Goal: Transaction & Acquisition: Purchase product/service

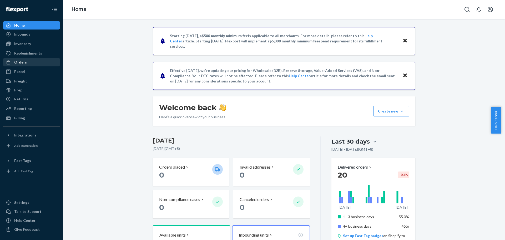
click at [35, 58] on link "Orders" at bounding box center [31, 62] width 57 height 8
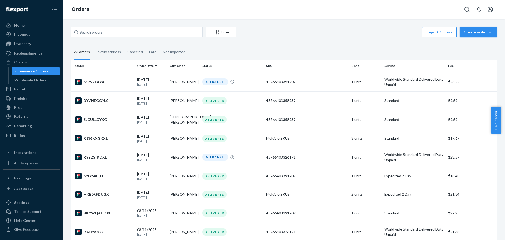
click at [481, 31] on div "Create order" at bounding box center [478, 31] width 29 height 5
click at [474, 43] on span "Ecommerce order" at bounding box center [481, 45] width 33 height 4
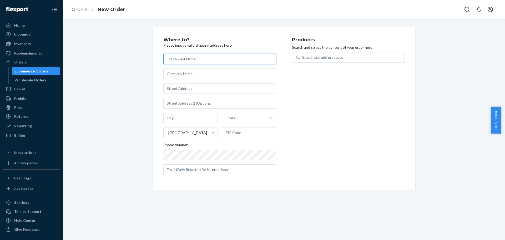
click at [204, 64] on input "text" at bounding box center [219, 59] width 113 height 11
paste input "[PERSON_NAME]"
type input "[PERSON_NAME]"
click at [205, 89] on input "text" at bounding box center [219, 88] width 113 height 11
paste input "[STREET_ADDRESS][PERSON_NAME]"
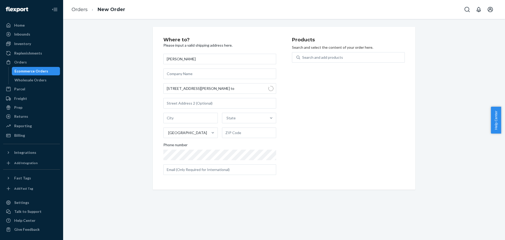
type input "[STREET_ADDRESS][PERSON_NAME]"
type input "York - [GEOGRAPHIC_DATA]"
type input "M6S 2L5"
click at [233, 147] on div "Phone number" at bounding box center [219, 145] width 113 height 7
click at [332, 157] on div "Products Search and select the content of your order here. Search and add produ…" at bounding box center [348, 108] width 113 height 142
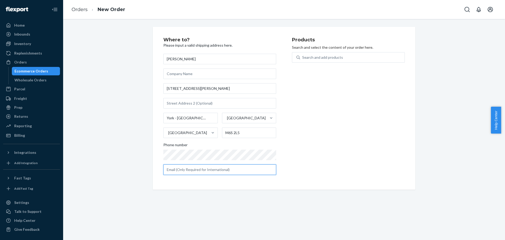
click at [190, 167] on input "text" at bounding box center [219, 169] width 113 height 11
paste input "[EMAIL_ADDRESS][DOMAIN_NAME]"
type input "[EMAIL_ADDRESS][DOMAIN_NAME]"
click at [360, 55] on div "Search and add products" at bounding box center [352, 57] width 104 height 9
click at [303, 55] on input "Search and add products" at bounding box center [302, 57] width 1 height 5
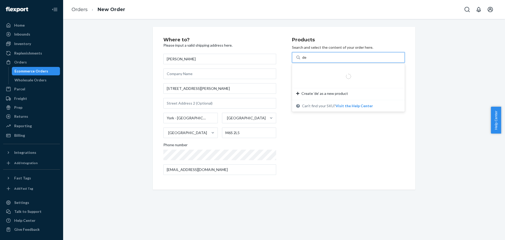
type input "def"
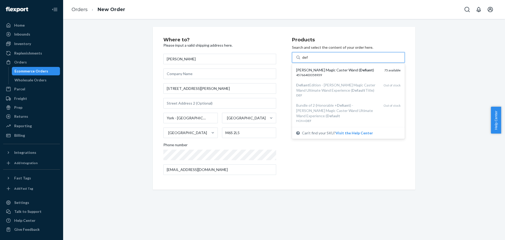
click at [360, 70] on em "Defiant" at bounding box center [366, 70] width 13 height 4
click at [308, 60] on input "def" at bounding box center [305, 57] width 6 height 5
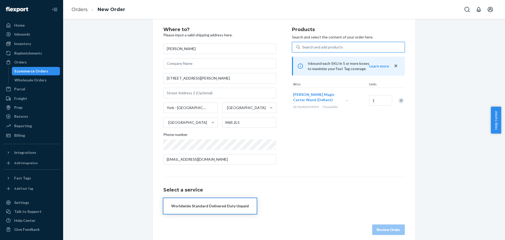
scroll to position [16, 0]
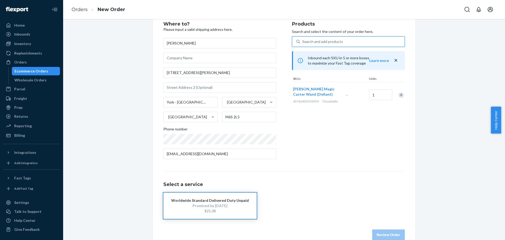
click at [218, 206] on div "Promised by [DATE]" at bounding box center [210, 205] width 78 height 5
click at [379, 229] on button "Review Order" at bounding box center [388, 234] width 33 height 11
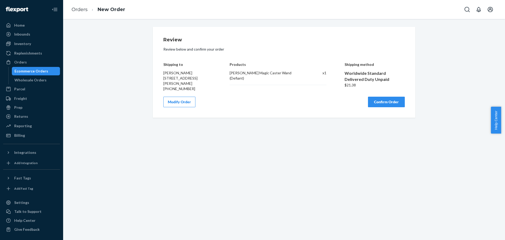
scroll to position [0, 0]
click at [386, 104] on button "Confirm Order" at bounding box center [386, 102] width 37 height 11
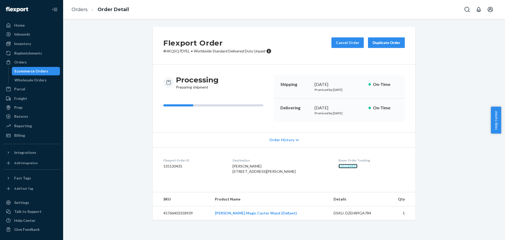
click at [346, 168] on link "135130435" at bounding box center [348, 166] width 19 height 4
click at [35, 73] on div "Ecommerce Orders" at bounding box center [31, 70] width 34 height 5
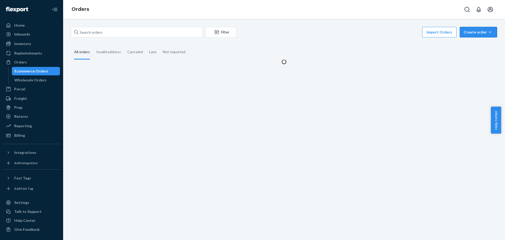
click at [467, 32] on div "Create order" at bounding box center [478, 31] width 29 height 5
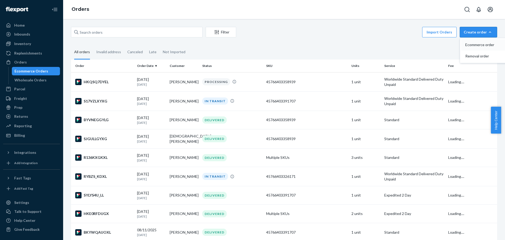
click at [471, 43] on span "Ecommerce order" at bounding box center [481, 45] width 33 height 4
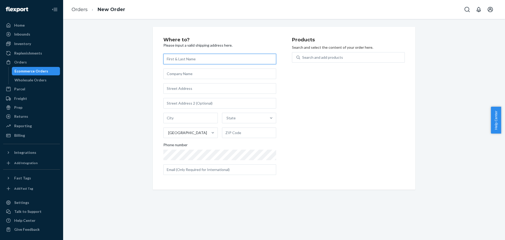
click at [194, 61] on input "text" at bounding box center [219, 59] width 113 height 11
paste input "[PERSON_NAME]"
type input "[PERSON_NAME]"
click at [221, 90] on input "text" at bounding box center [219, 88] width 113 height 11
paste input "[STREET_ADDRESS]"
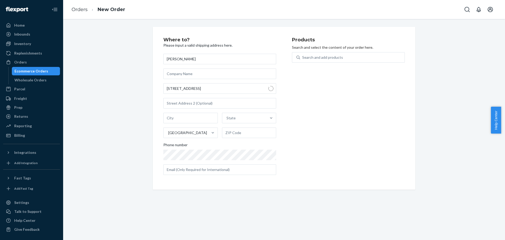
type input "[STREET_ADDRESS]"
type input "[PERSON_NAME]"
type input "64424"
click at [326, 136] on div "Products Search and select the content of your order here. Search and add produ…" at bounding box center [348, 108] width 113 height 142
click at [362, 132] on div "Products Search and select the content of your order here. Search and add produ…" at bounding box center [348, 108] width 113 height 142
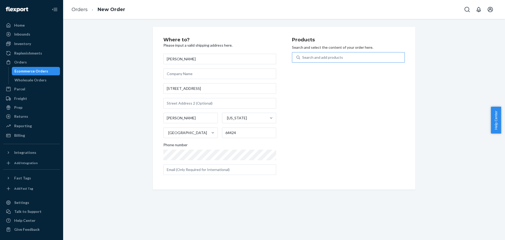
click at [352, 61] on div "Search and add products" at bounding box center [352, 57] width 104 height 9
click at [303, 60] on input "Search and add products" at bounding box center [302, 57] width 1 height 5
type input "hono"
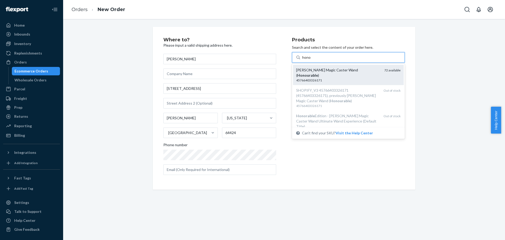
click at [318, 73] on em "Honourable" at bounding box center [307, 75] width 21 height 4
click at [311, 60] on input "hono" at bounding box center [306, 57] width 9 height 5
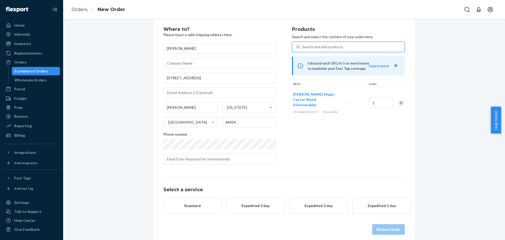
scroll to position [16, 0]
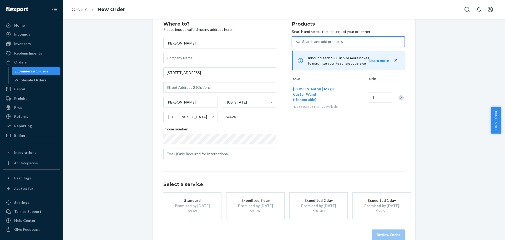
click at [196, 208] on div "$9.69" at bounding box center [192, 210] width 42 height 5
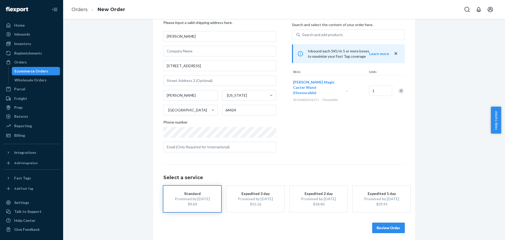
scroll to position [26, 0]
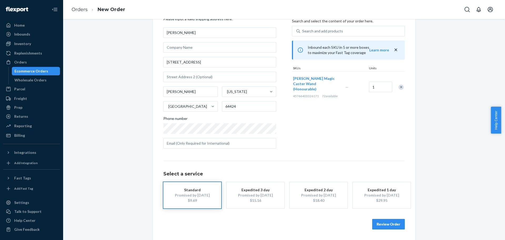
click at [393, 219] on button "Review Order" at bounding box center [388, 224] width 33 height 11
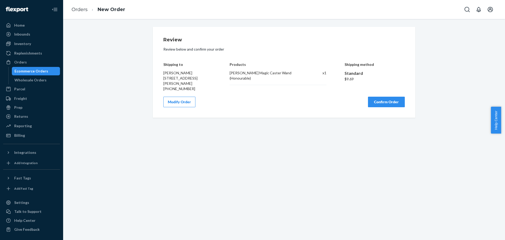
scroll to position [0, 0]
click at [391, 102] on button "Confirm Order" at bounding box center [386, 102] width 37 height 11
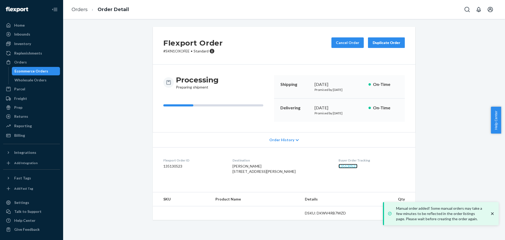
click at [339, 166] on link "135130523" at bounding box center [348, 166] width 19 height 4
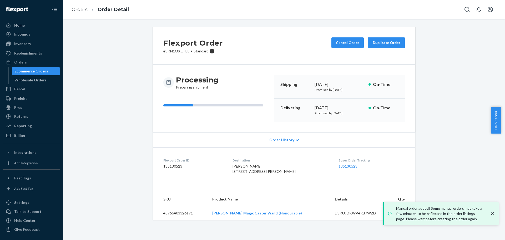
click at [36, 70] on div "Ecommerce Orders" at bounding box center [31, 70] width 34 height 5
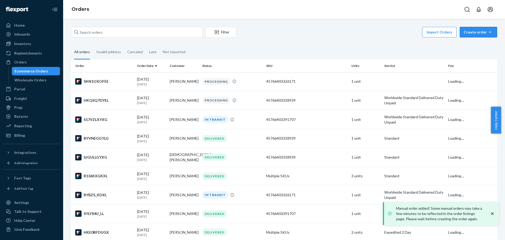
click at [467, 31] on div "Create order" at bounding box center [478, 31] width 29 height 5
click at [471, 43] on span "Ecommerce order" at bounding box center [481, 45] width 33 height 4
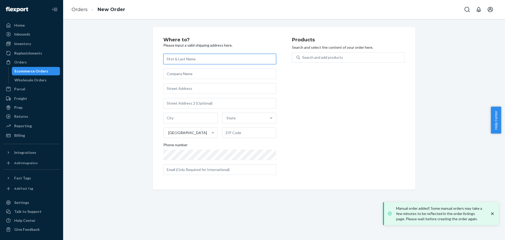
click at [220, 57] on input "text" at bounding box center [219, 59] width 113 height 11
paste input "[PERSON_NAME]"
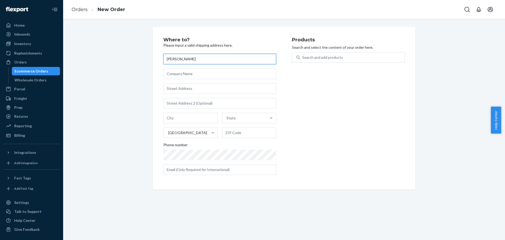
type input "[PERSON_NAME]"
click at [218, 78] on input "text" at bounding box center [219, 73] width 113 height 11
click at [218, 86] on input "text" at bounding box center [219, 88] width 113 height 11
paste input "Aharon [STREET_ADDRESS]"
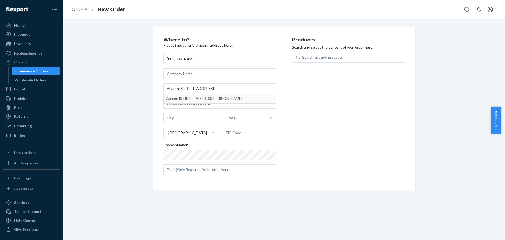
type input "16 [PERSON_NAME] St"
type input "Giv'atayim"
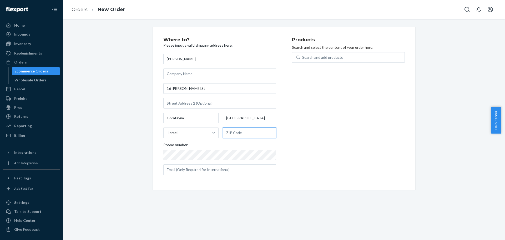
drag, startPoint x: 250, startPoint y: 136, endPoint x: 259, endPoint y: 134, distance: 8.4
click at [250, 136] on input "text" at bounding box center [249, 132] width 53 height 11
paste input "5323319"
type input "5323319"
click at [345, 131] on div "Products Search and select the content of your order here. Search and add produ…" at bounding box center [348, 108] width 113 height 142
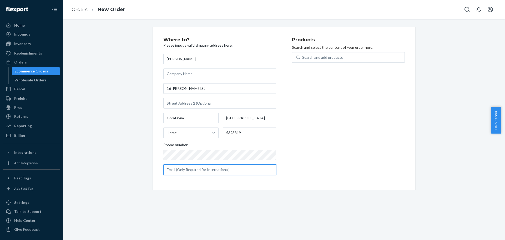
click at [214, 172] on input "text" at bounding box center [219, 169] width 113 height 11
click at [217, 165] on input "text" at bounding box center [219, 169] width 113 height 11
paste input "[EMAIL_ADDRESS][DOMAIN_NAME]"
type input "[EMAIL_ADDRESS][DOMAIN_NAME]"
click at [343, 161] on div "Products Search and select the content of your order here. Search and add produ…" at bounding box center [348, 108] width 113 height 142
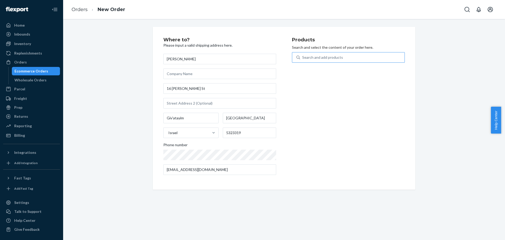
click at [342, 58] on div "Search and add products" at bounding box center [352, 57] width 104 height 9
click at [303, 58] on input "Search and add products" at bounding box center [302, 57] width 1 height 5
type input "def"
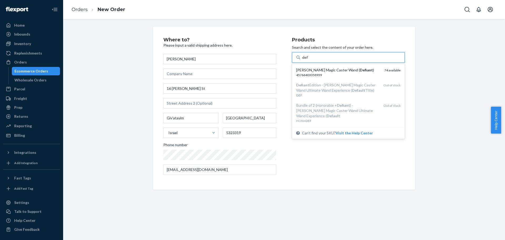
click at [335, 72] on div "[PERSON_NAME] Magic Caster Wand ( Defiant )" at bounding box center [338, 69] width 84 height 5
click at [308, 60] on input "def" at bounding box center [305, 57] width 6 height 5
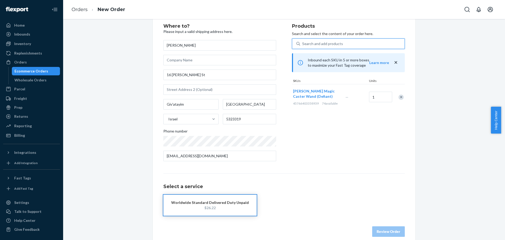
scroll to position [21, 0]
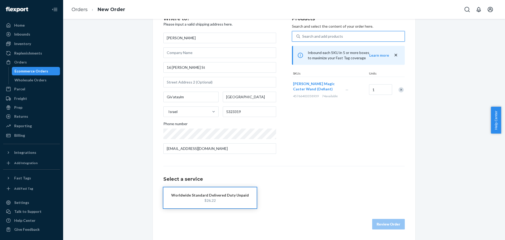
click at [225, 196] on div "Worldwide Standard Delivered Duty Unpaid" at bounding box center [210, 194] width 78 height 5
click at [387, 226] on button "Review Order" at bounding box center [388, 224] width 33 height 11
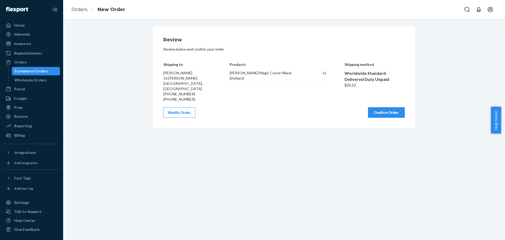
click at [391, 107] on button "Confirm Order" at bounding box center [386, 112] width 37 height 11
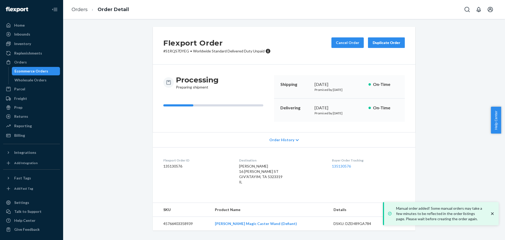
click at [342, 169] on div "Buyer Order Tracking 135130576" at bounding box center [368, 172] width 73 height 29
click at [344, 165] on link "135130576" at bounding box center [341, 166] width 19 height 4
click at [45, 67] on div "Orders Ecommerce Orders Wholesale Orders" at bounding box center [31, 71] width 57 height 26
click at [46, 68] on div "Ecommerce Orders" at bounding box center [31, 70] width 34 height 5
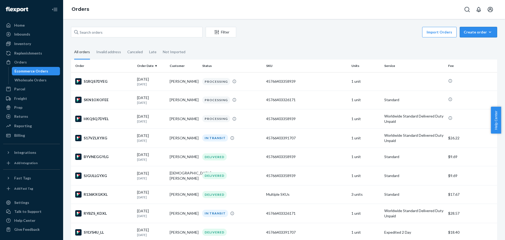
click at [467, 30] on div "Create order" at bounding box center [478, 31] width 29 height 5
click at [465, 44] on span "Ecommerce order" at bounding box center [481, 45] width 33 height 4
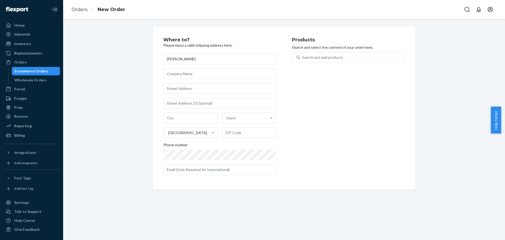
type input "[PERSON_NAME]"
click at [230, 87] on input "text" at bounding box center [219, 88] width 113 height 11
paste input "Rimal-1, 1506, JBR"
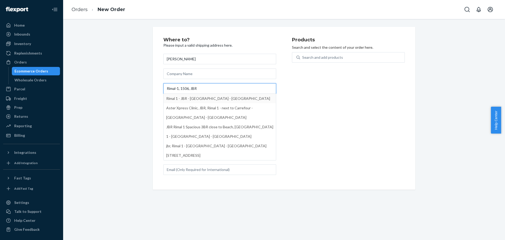
type input "Rimal-1, 1506, JBR"
type input "[GEOGRAPHIC_DATA]"
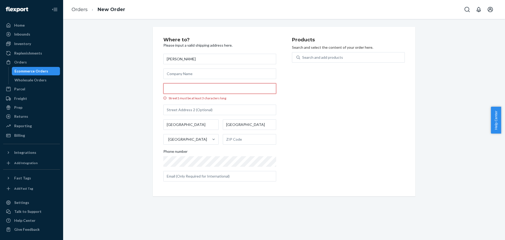
click at [250, 90] on input "Street1 must be at least 3 characters long" at bounding box center [219, 88] width 113 height 11
paste input "Rimal-1, 1506, JBR"
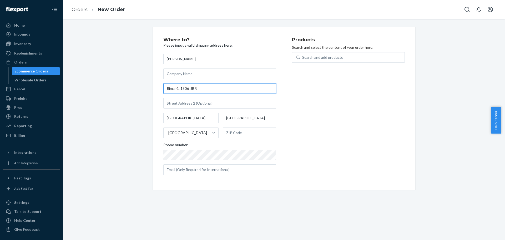
drag, startPoint x: 179, startPoint y: 89, endPoint x: 209, endPoint y: 89, distance: 30.3
click at [209, 89] on input "Rimal-1, 1506, JBR" at bounding box center [219, 88] width 113 height 11
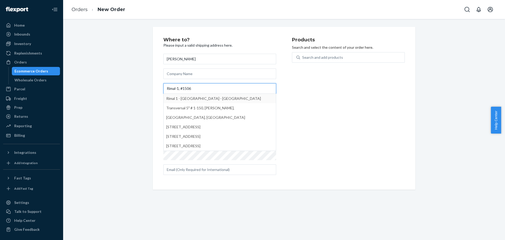
type input "Rimal-1, #1506"
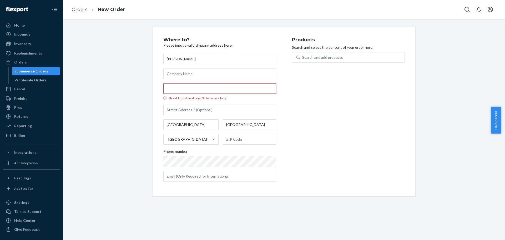
click at [214, 88] on input "Street1 must be at least 3 characters long" at bounding box center [219, 88] width 113 height 11
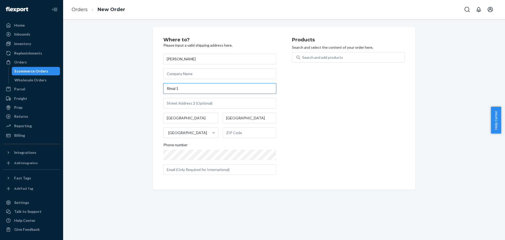
paste input "[GEOGRAPHIC_DATA] - [GEOGRAPHIC_DATA] - [DEMOGRAPHIC_DATA]"
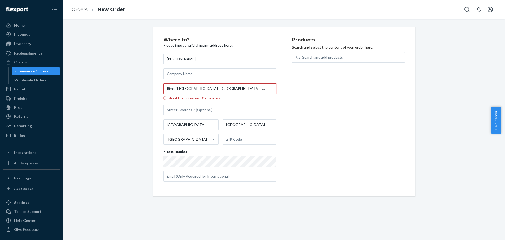
scroll to position [0, 7]
type input "Rimal 1 [GEOGRAPHIC_DATA] - [GEOGRAPHIC_DATA] - [DEMOGRAPHIC_DATA]"
click at [197, 89] on input "Street1 must be at least 3 characters long" at bounding box center [219, 88] width 113 height 11
paste input "[GEOGRAPHIC_DATA] - [GEOGRAPHIC_DATA] - [DEMOGRAPHIC_DATA]"
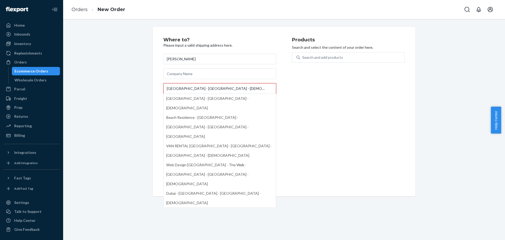
type input "[GEOGRAPHIC_DATA] - [GEOGRAPHIC_DATA] - [DEMOGRAPHIC_DATA]"
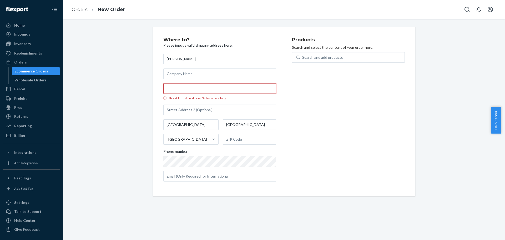
click at [220, 88] on input "Street1 must be at least 3 characters long" at bounding box center [219, 88] width 113 height 11
paste input "[GEOGRAPHIC_DATA] - [GEOGRAPHIC_DATA] - [DEMOGRAPHIC_DATA]"
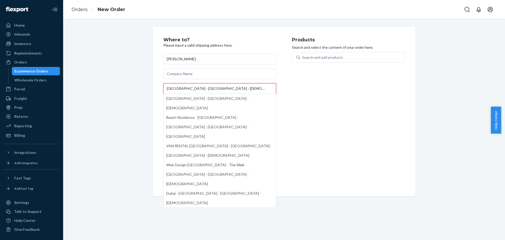
drag, startPoint x: 208, startPoint y: 87, endPoint x: 285, endPoint y: 85, distance: 76.6
click at [285, 85] on div "Where to? Please input a valid shipping address here. [PERSON_NAME][GEOGRAPHIC_…" at bounding box center [227, 111] width 129 height 148
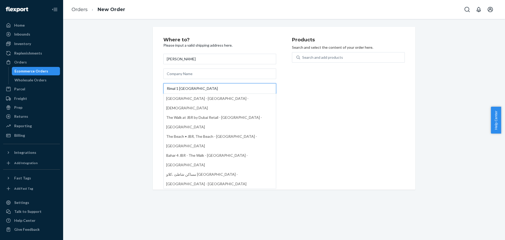
type input "Rimal 1 [GEOGRAPHIC_DATA]"
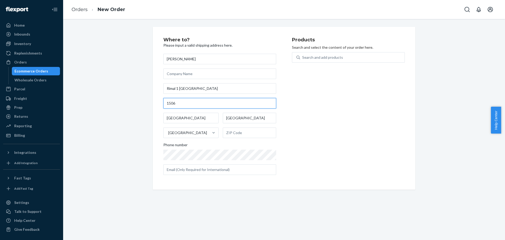
type input "1506"
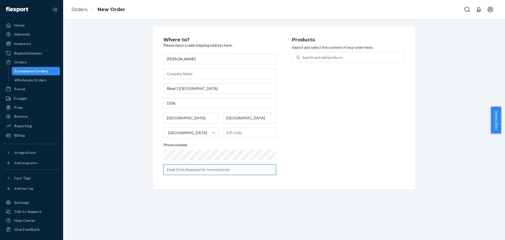
click at [220, 170] on input "text" at bounding box center [219, 169] width 113 height 11
paste input "[EMAIL_ADDRESS][DOMAIN_NAME]"
type input "[EMAIL_ADDRESS][DOMAIN_NAME]"
click at [223, 93] on input "Rimal 1 [GEOGRAPHIC_DATA]" at bounding box center [219, 88] width 113 height 11
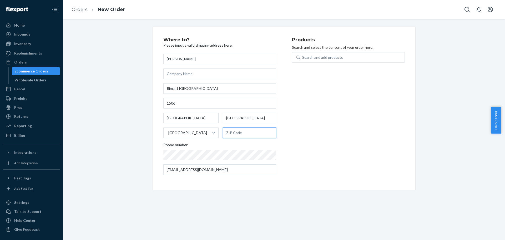
click at [237, 135] on input "text" at bounding box center [249, 132] width 53 height 11
click at [347, 111] on div "Products Search and select the content of your order here. Search and add produ…" at bounding box center [348, 108] width 113 height 142
click at [335, 58] on div "Search and add products" at bounding box center [322, 57] width 41 height 5
click at [303, 58] on input "0 results available. Use Up and Down to choose options, press Enter to select t…" at bounding box center [302, 57] width 1 height 5
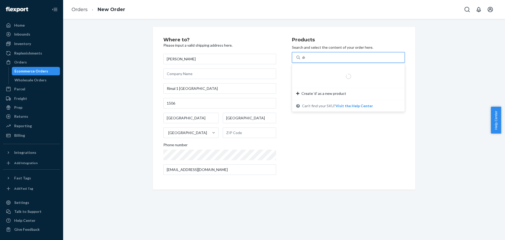
type input "def"
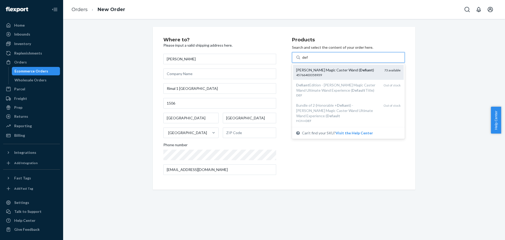
click at [360, 71] on em "Defiant" at bounding box center [366, 70] width 13 height 4
click at [308, 60] on input "def" at bounding box center [305, 57] width 6 height 5
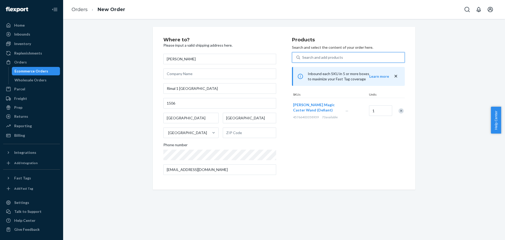
click at [403, 147] on div "Where to? Please input a valid shipping address here. [PERSON_NAME][STREET_ADDR…" at bounding box center [284, 108] width 263 height 163
click at [255, 138] on input "text" at bounding box center [249, 132] width 53 height 11
paste input "2GIS"
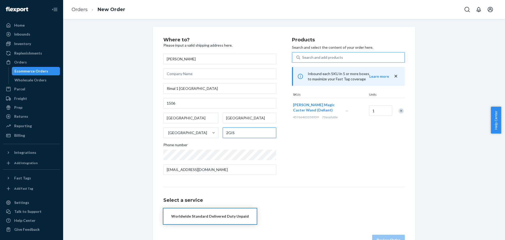
type input "2GIS"
click at [299, 151] on div "Products Search and select the content of your order here. Search and add produ…" at bounding box center [348, 108] width 113 height 142
click at [215, 211] on button "Worldwide Standard Delivered Duty Unpaid" at bounding box center [209, 216] width 93 height 16
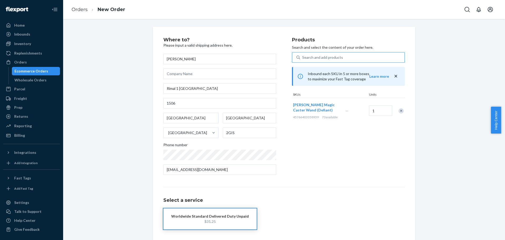
scroll to position [21, 0]
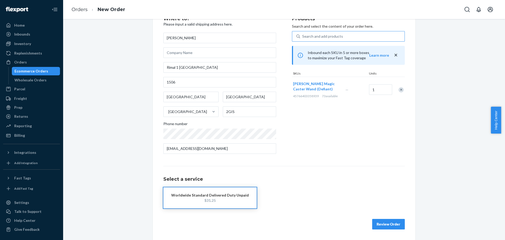
click at [387, 221] on button "Review Order" at bounding box center [388, 224] width 33 height 11
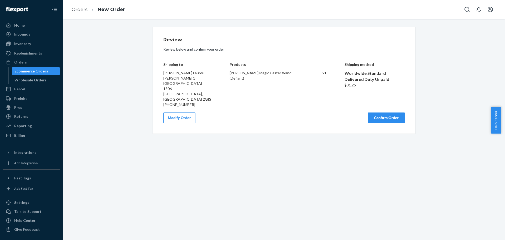
scroll to position [0, 0]
click at [385, 112] on button "Confirm Order" at bounding box center [386, 117] width 37 height 11
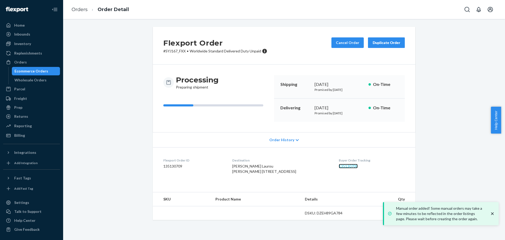
click at [349, 164] on link "135130709" at bounding box center [348, 166] width 19 height 4
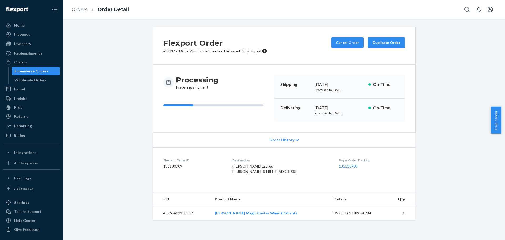
click at [43, 70] on div "Ecommerce Orders" at bounding box center [31, 70] width 34 height 5
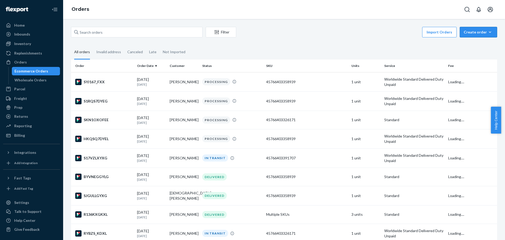
click at [487, 34] on icon "button" at bounding box center [489, 31] width 5 height 5
click at [485, 44] on span "Ecommerce order" at bounding box center [481, 45] width 33 height 4
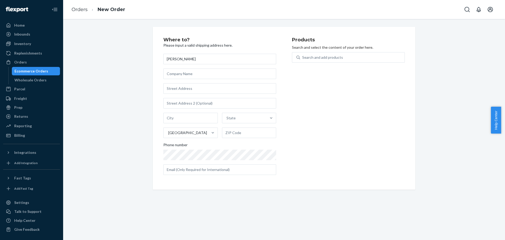
type input "[PERSON_NAME]"
click at [178, 73] on input "text" at bounding box center [219, 73] width 113 height 11
click at [182, 89] on input "text" at bounding box center [219, 88] width 113 height 11
paste input "[STREET_ADDRESS][PERSON_NAME]"
type input "[STREET_ADDRESS][PERSON_NAME]"
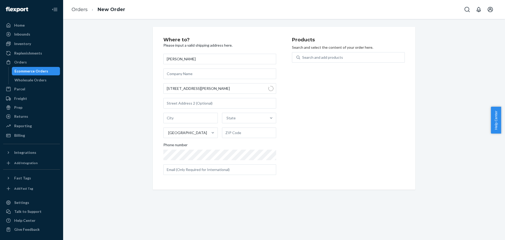
type input "[PERSON_NAME]"
type input "41015"
click at [221, 171] on input "text" at bounding box center [219, 169] width 113 height 11
click at [225, 166] on input "text" at bounding box center [219, 169] width 113 height 11
paste input "[EMAIL_ADDRESS][DOMAIN_NAME]"
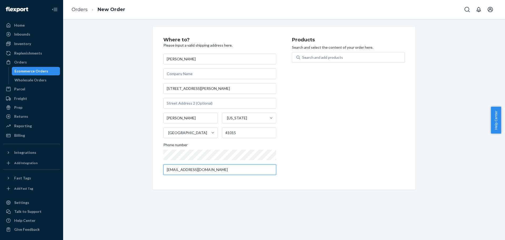
type input "[EMAIL_ADDRESS][DOMAIN_NAME]"
click at [360, 113] on div "Products Search and select the content of your order here. Search and add produ…" at bounding box center [348, 108] width 113 height 142
click at [346, 61] on div "Search and add products" at bounding box center [352, 57] width 104 height 9
click at [303, 60] on input "Search and add products" at bounding box center [302, 57] width 1 height 5
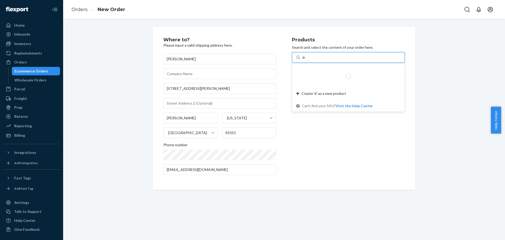
type input "def"
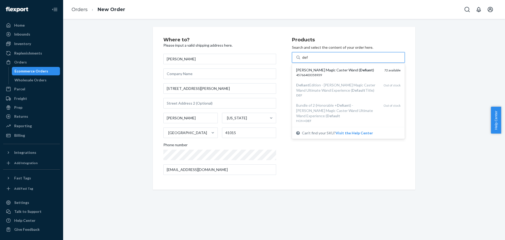
click at [353, 73] on div "45766403358939" at bounding box center [338, 75] width 84 height 4
click at [308, 60] on input "def" at bounding box center [305, 57] width 6 height 5
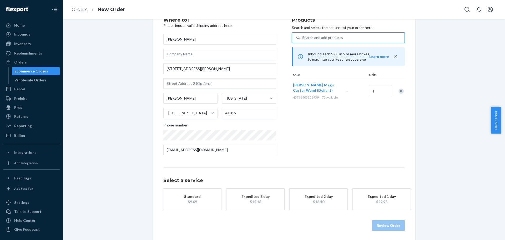
scroll to position [21, 0]
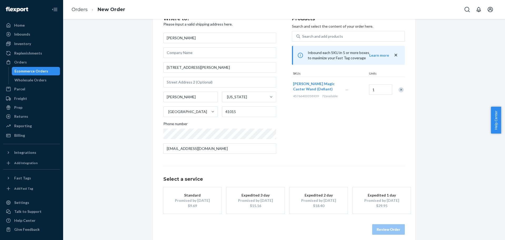
click at [204, 204] on div "$9.69" at bounding box center [192, 205] width 42 height 5
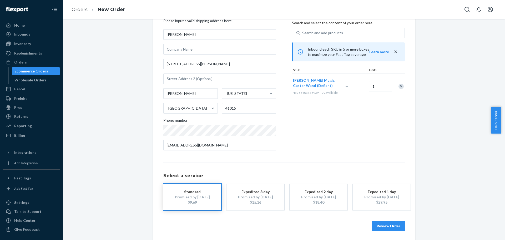
scroll to position [26, 0]
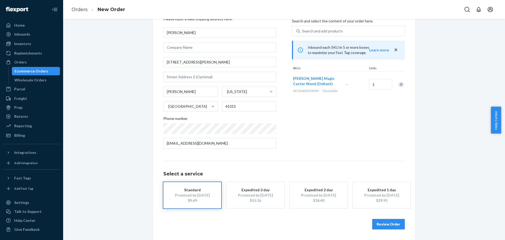
click at [389, 226] on button "Review Order" at bounding box center [388, 224] width 33 height 11
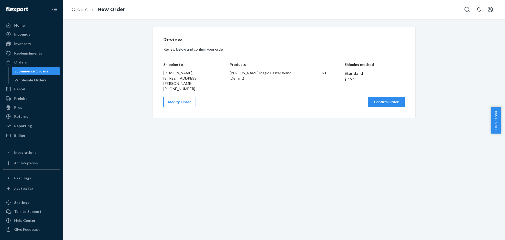
scroll to position [0, 0]
click at [379, 104] on button "Confirm Order" at bounding box center [386, 102] width 37 height 11
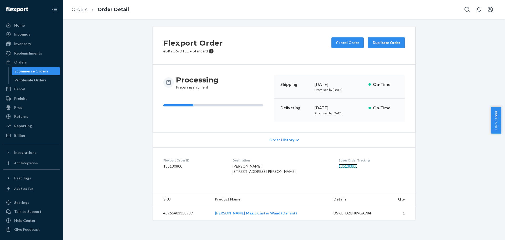
click at [344, 167] on link "135130800" at bounding box center [348, 166] width 19 height 4
click at [39, 69] on div "Ecommerce Orders" at bounding box center [31, 70] width 34 height 5
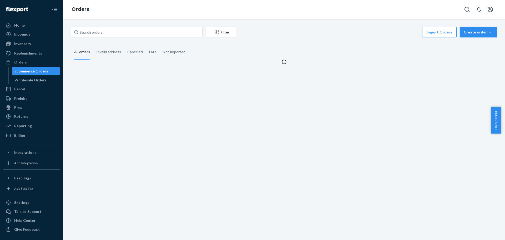
click at [464, 33] on div "Create order" at bounding box center [478, 31] width 29 height 5
click at [467, 44] on span "Ecommerce order" at bounding box center [481, 45] width 33 height 4
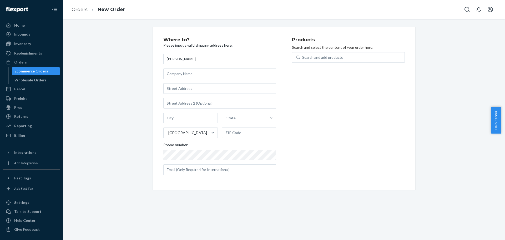
type input "[PERSON_NAME]"
click at [202, 78] on input "text" at bounding box center [219, 73] width 113 height 11
paste input "[STREET_ADDRESS]"
click at [220, 75] on input "text" at bounding box center [219, 73] width 113 height 11
type input "[STREET_ADDRESS]"
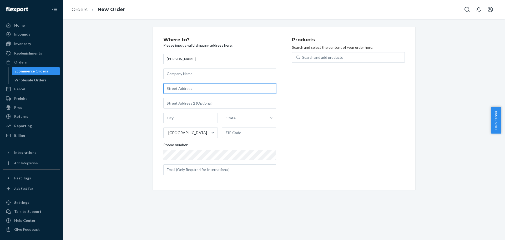
click at [213, 89] on input "text" at bounding box center [219, 88] width 113 height 11
paste input "[STREET_ADDRESS]"
type input "[STREET_ADDRESS]"
type input "Framingham"
type input "01701"
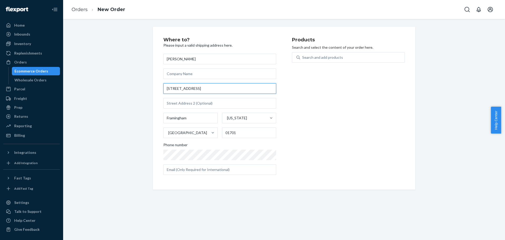
click at [222, 89] on input "[STREET_ADDRESS]" at bounding box center [219, 88] width 113 height 11
paste input "ane"
type input "[STREET_ADDRESS]"
type input "Bellingham"
type input "02019"
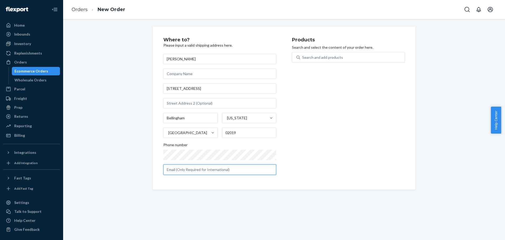
click at [274, 168] on input "text" at bounding box center [219, 169] width 113 height 11
paste input "[EMAIL_ADDRESS][DOMAIN_NAME]"
type input "[EMAIL_ADDRESS][DOMAIN_NAME]"
click at [332, 58] on div "Search and add products" at bounding box center [322, 57] width 41 height 5
click at [303, 58] on input "Search and add products" at bounding box center [302, 57] width 1 height 5
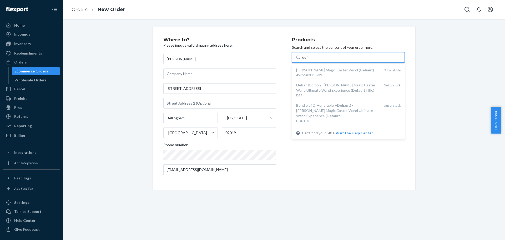
type input "def"
click at [425, 69] on div "Where to? Please input a valid shipping address here. [PERSON_NAME] [STREET_ADD…" at bounding box center [284, 108] width 434 height 163
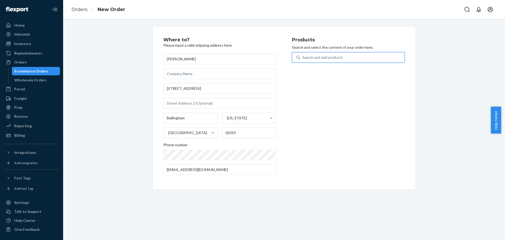
click at [363, 60] on div "Search and add products" at bounding box center [352, 57] width 104 height 9
click at [303, 60] on input "0 results available. Use Up and Down to choose options, press Enter to select t…" at bounding box center [302, 57] width 1 height 5
type input "de"
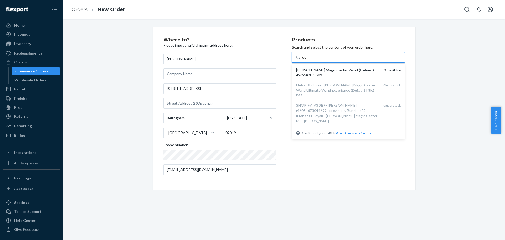
click at [370, 68] on div "[PERSON_NAME] Magic Caster Wand ( Defiant )" at bounding box center [338, 69] width 84 height 5
click at [307, 60] on input "de" at bounding box center [304, 57] width 4 height 5
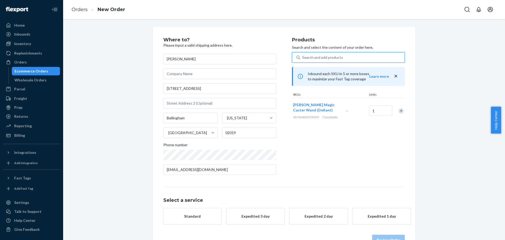
click at [368, 58] on div "Search and add products" at bounding box center [352, 57] width 104 height 9
click at [303, 58] on input "0 results available. Use Up and Down to choose options, press Enter to select t…" at bounding box center [302, 57] width 1 height 5
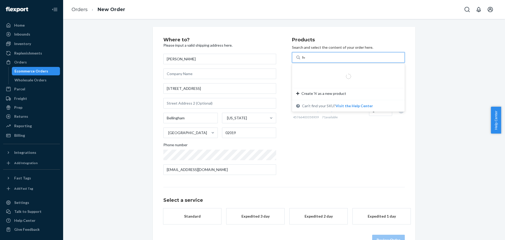
type input "hon"
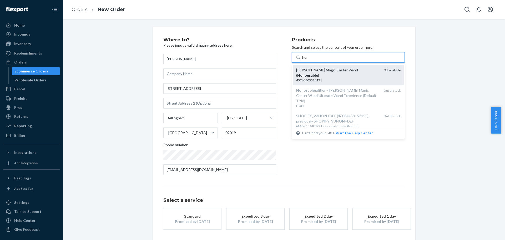
click at [369, 69] on div "[PERSON_NAME] Magic Caster Wand ( Honourable )" at bounding box center [338, 72] width 84 height 11
click at [309, 60] on input "hon" at bounding box center [305, 57] width 7 height 5
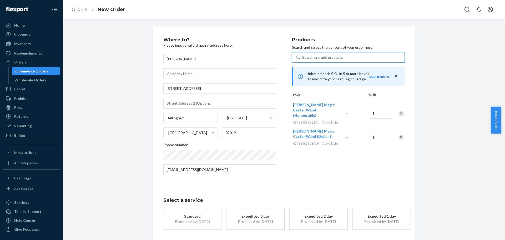
click at [368, 56] on div "Search and add products" at bounding box center [352, 57] width 104 height 9
click at [303, 56] on input "0 results available. Select is focused ,type to refine list, press Down to open…" at bounding box center [302, 57] width 1 height 5
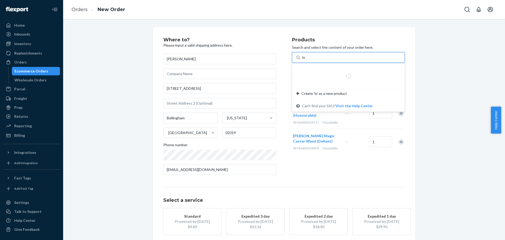
type input "[PERSON_NAME]"
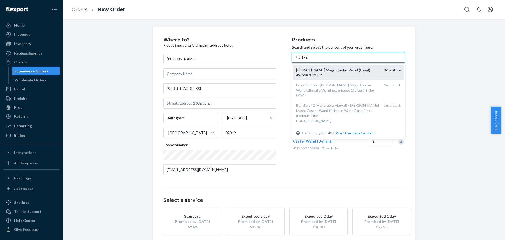
click at [367, 73] on div "45766403391707" at bounding box center [338, 75] width 84 height 4
click at [308, 60] on input "[PERSON_NAME]" at bounding box center [304, 57] width 5 height 5
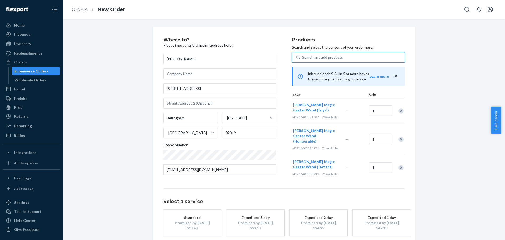
click at [456, 122] on div "Where to? Please input a valid shipping address here. [PERSON_NAME] [STREET_ADD…" at bounding box center [284, 147] width 434 height 240
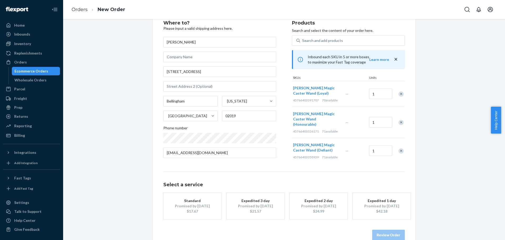
scroll to position [26, 0]
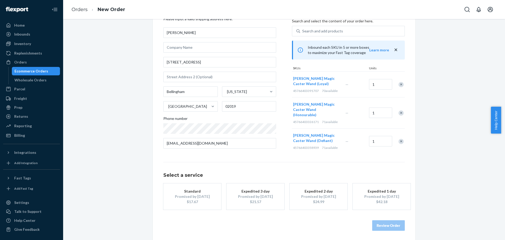
click at [191, 196] on div "Promised by [DATE]" at bounding box center [192, 196] width 42 height 5
click at [398, 226] on button "Review Order" at bounding box center [388, 225] width 33 height 11
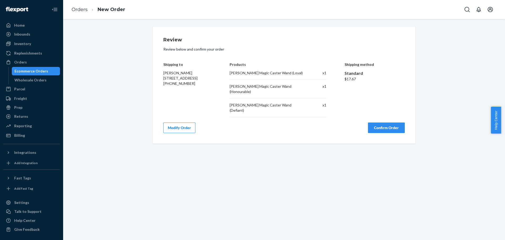
scroll to position [0, 0]
click at [379, 122] on button "Confirm Order" at bounding box center [386, 127] width 37 height 11
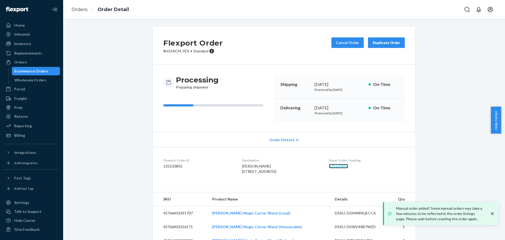
click at [347, 166] on link "135130892" at bounding box center [338, 166] width 19 height 4
click at [38, 70] on div "Ecommerce Orders" at bounding box center [31, 70] width 34 height 5
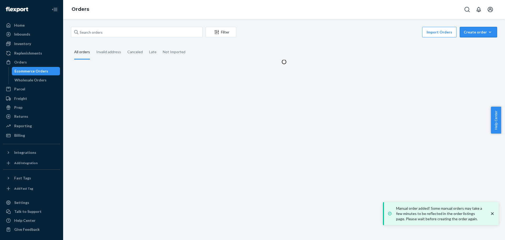
click at [474, 27] on button "Create order Ecommerce order Removal order" at bounding box center [478, 32] width 37 height 11
click at [474, 41] on button "Ecommerce order" at bounding box center [486, 44] width 51 height 11
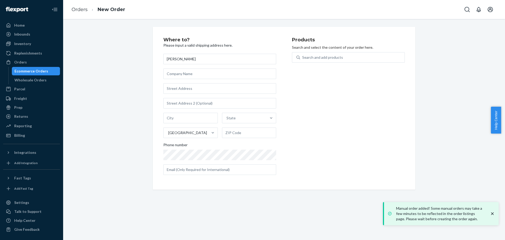
type input "[PERSON_NAME]"
paste input "[STREET_ADDRESS][PERSON_NAME]"
click at [217, 73] on input "text" at bounding box center [219, 73] width 113 height 11
type input "[STREET_ADDRESS][PERSON_NAME]"
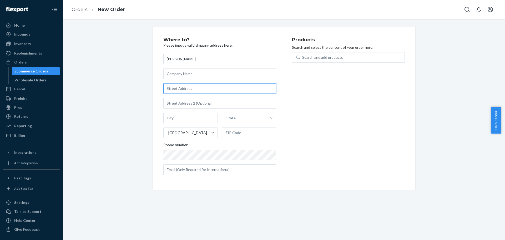
click at [231, 89] on input "text" at bounding box center [219, 88] width 113 height 11
paste input "[STREET_ADDRESS][PERSON_NAME]"
type input "[STREET_ADDRESS][PERSON_NAME]"
type input "Los Lunas"
type input "87031"
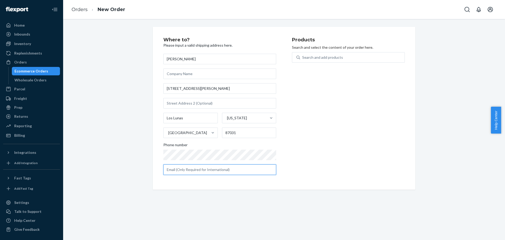
click at [206, 169] on input "text" at bounding box center [219, 169] width 113 height 11
paste input "[EMAIL_ADDRESS][DOMAIN_NAME]"
type input "[EMAIL_ADDRESS][DOMAIN_NAME]"
click at [408, 120] on div "Where to? Please input a valid shipping address here. [PERSON_NAME] [STREET_ADD…" at bounding box center [284, 108] width 263 height 163
click at [369, 58] on div "Search and add products" at bounding box center [352, 57] width 104 height 9
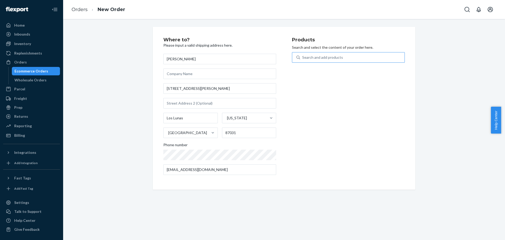
click at [303, 58] on input "Search and add products" at bounding box center [302, 57] width 1 height 5
type input "hon"
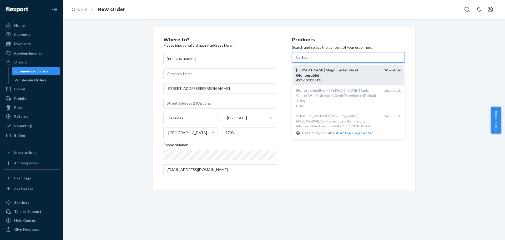
click at [318, 73] on em "Honourable" at bounding box center [307, 75] width 21 height 4
click at [309, 60] on input "hon" at bounding box center [305, 57] width 7 height 5
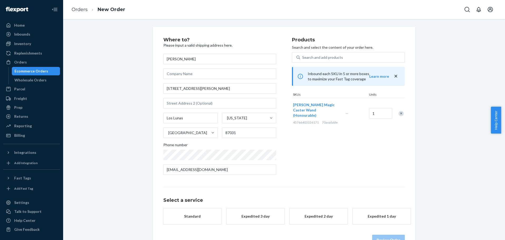
click at [440, 94] on div "Where to? Please input a valid shipping address here. [PERSON_NAME] [STREET_ADD…" at bounding box center [284, 141] width 434 height 229
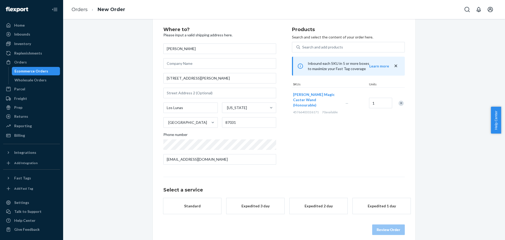
scroll to position [16, 0]
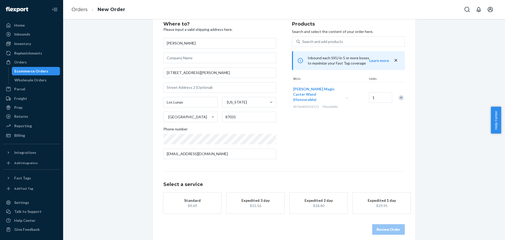
click at [194, 198] on div "Standard" at bounding box center [192, 200] width 42 height 5
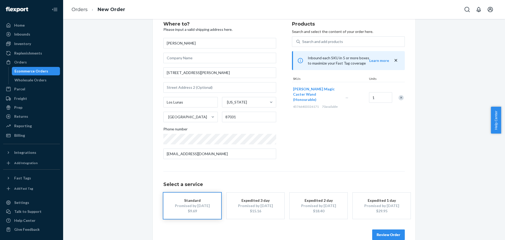
click at [389, 233] on button "Review Order" at bounding box center [388, 234] width 33 height 11
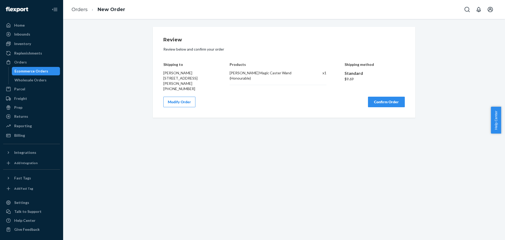
click at [378, 100] on button "Confirm Order" at bounding box center [386, 102] width 37 height 11
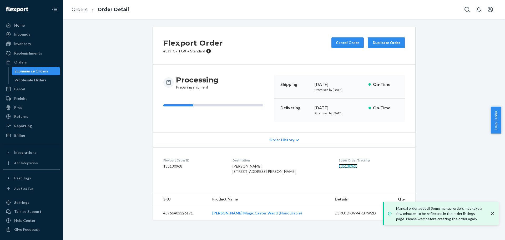
click at [339, 165] on link "135130968" at bounding box center [348, 166] width 19 height 4
